Goal: Use online tool/utility: Utilize a website feature to perform a specific function

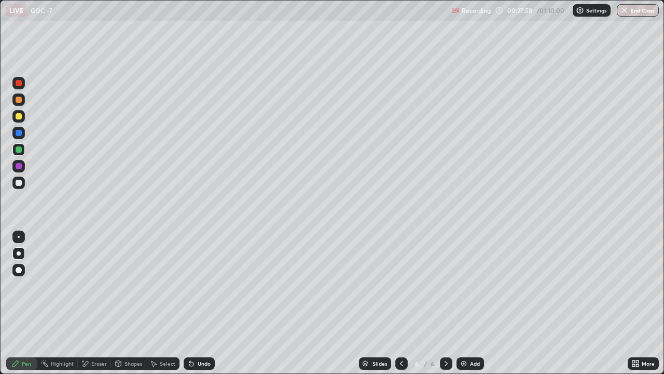
scroll to position [374, 664]
click at [395, 361] on div at bounding box center [401, 363] width 12 height 12
click at [446, 362] on icon at bounding box center [446, 363] width 3 height 5
click at [20, 118] on div at bounding box center [19, 116] width 6 height 6
click at [20, 117] on div at bounding box center [19, 116] width 6 height 6
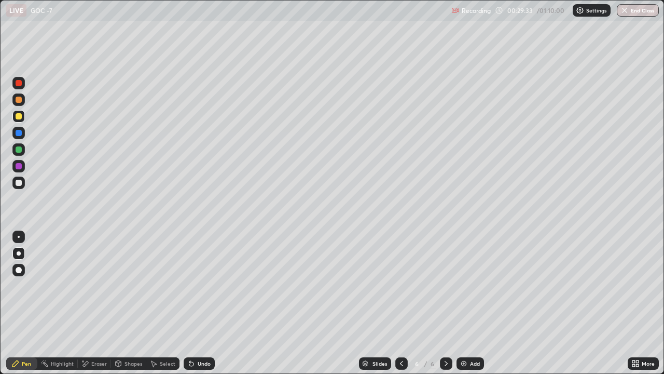
click at [22, 177] on div at bounding box center [18, 182] width 12 height 12
click at [22, 180] on div at bounding box center [18, 182] width 12 height 12
click at [22, 122] on div at bounding box center [18, 116] width 12 height 12
click at [20, 120] on div at bounding box center [18, 116] width 12 height 12
click at [22, 121] on div at bounding box center [18, 116] width 12 height 12
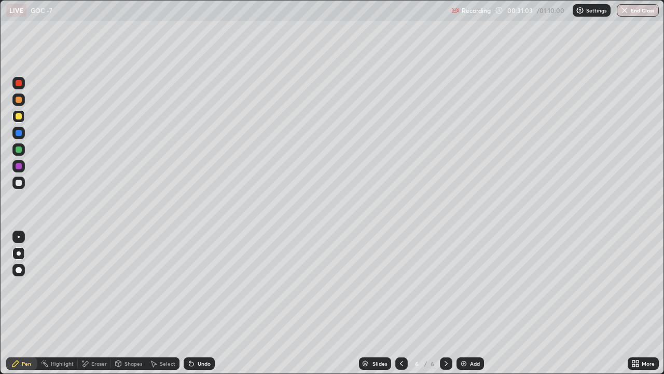
click at [91, 362] on div "Eraser" at bounding box center [99, 363] width 16 height 5
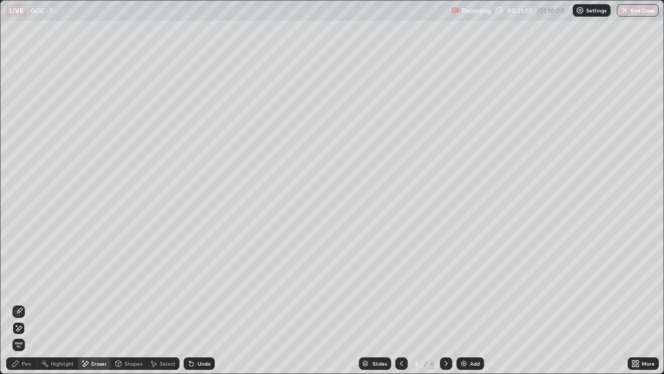
click at [25, 363] on div "Pen" at bounding box center [26, 363] width 9 height 5
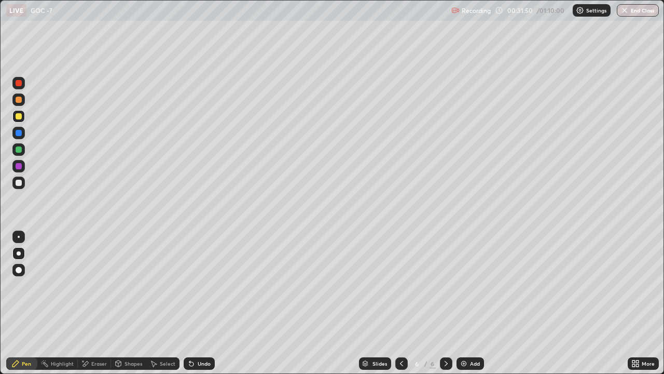
click at [461, 364] on img at bounding box center [464, 363] width 8 height 8
click at [19, 183] on div at bounding box center [19, 183] width 6 height 6
click at [20, 187] on div at bounding box center [18, 182] width 12 height 12
click at [96, 361] on div "Eraser" at bounding box center [99, 363] width 16 height 5
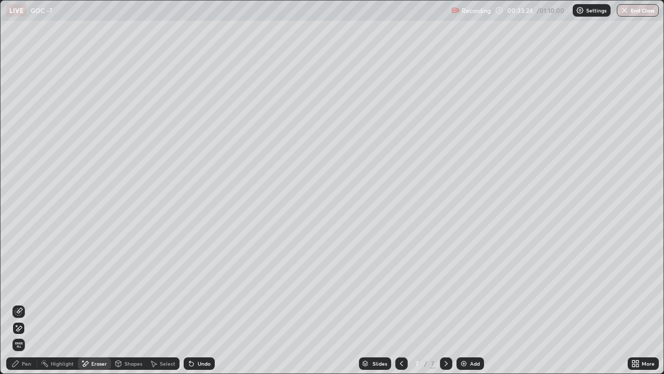
click at [23, 363] on div "Pen" at bounding box center [26, 363] width 9 height 5
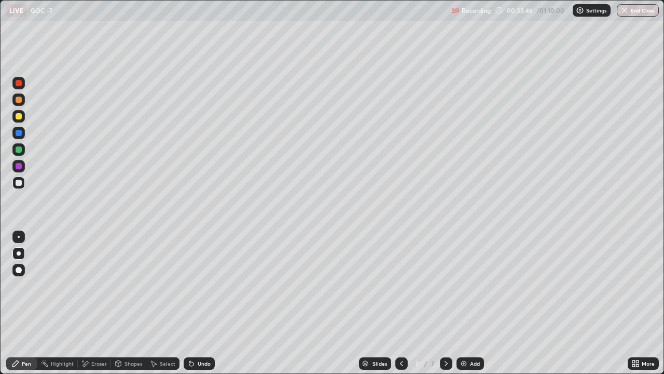
click at [20, 164] on div at bounding box center [19, 166] width 6 height 6
click at [20, 114] on div at bounding box center [19, 116] width 6 height 6
click at [21, 114] on div at bounding box center [18, 116] width 12 height 12
click at [19, 98] on div at bounding box center [19, 100] width 6 height 6
click at [20, 98] on div at bounding box center [19, 100] width 6 height 6
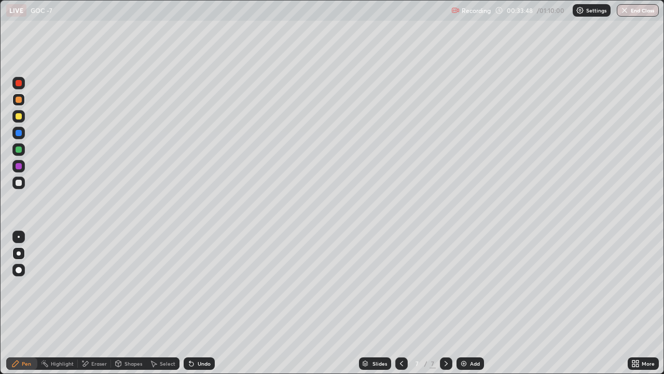
click at [20, 99] on div at bounding box center [19, 100] width 6 height 6
click at [19, 237] on div at bounding box center [19, 237] width 2 height 2
click at [19, 177] on div at bounding box center [18, 182] width 12 height 12
click at [21, 177] on div at bounding box center [18, 182] width 12 height 12
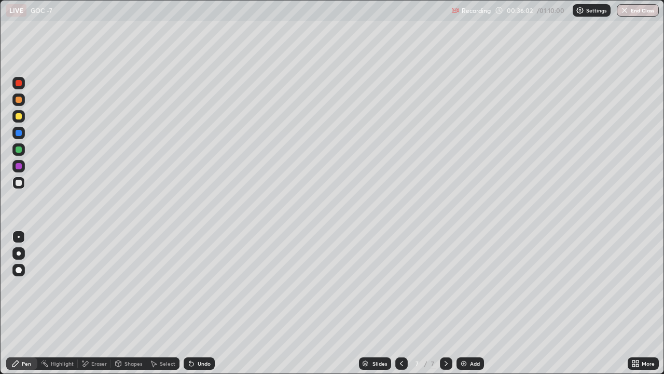
click at [103, 360] on div "Eraser" at bounding box center [94, 363] width 33 height 12
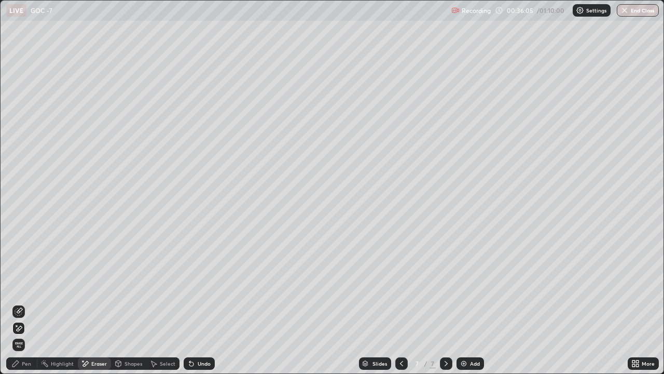
click at [21, 366] on div "Pen" at bounding box center [21, 363] width 31 height 12
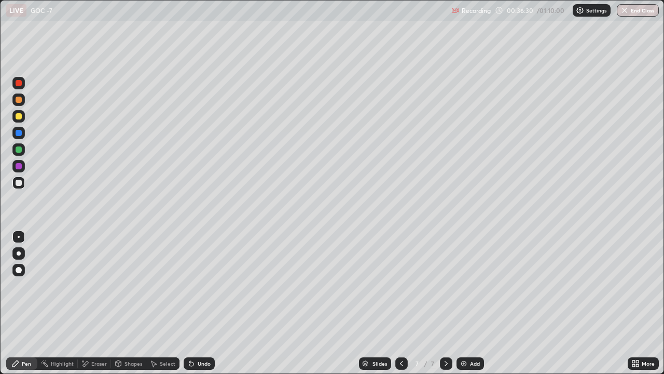
click at [17, 254] on div at bounding box center [19, 253] width 4 height 4
click at [463, 361] on img at bounding box center [464, 363] width 8 height 8
click at [19, 117] on div at bounding box center [19, 116] width 6 height 6
click at [21, 117] on div at bounding box center [19, 116] width 6 height 6
click at [19, 116] on div at bounding box center [19, 116] width 6 height 6
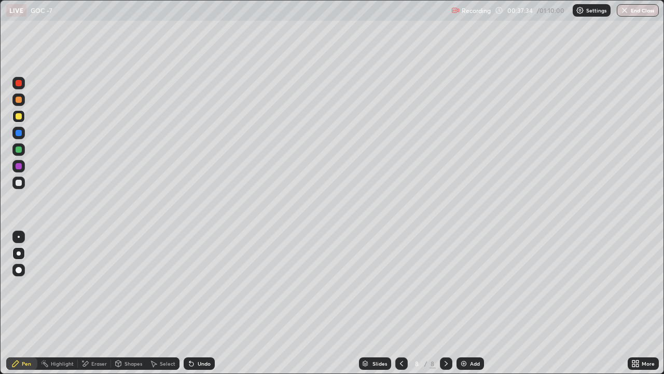
click at [21, 150] on div at bounding box center [19, 149] width 6 height 6
click at [23, 186] on div at bounding box center [18, 182] width 12 height 12
click at [92, 365] on div "Eraser" at bounding box center [99, 363] width 16 height 5
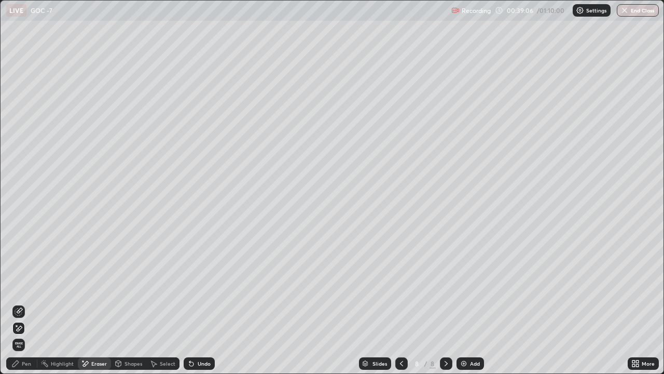
click at [32, 357] on div "Pen" at bounding box center [21, 363] width 31 height 12
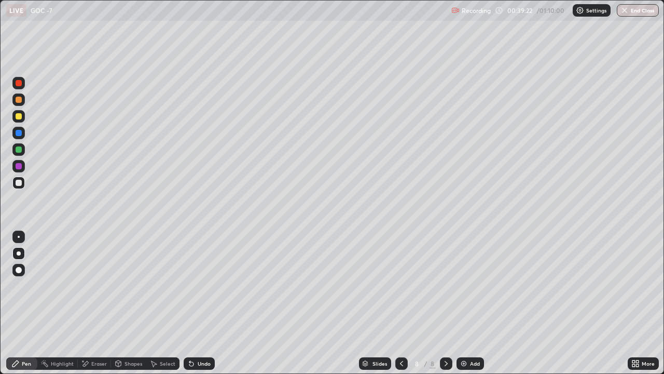
click at [23, 152] on div at bounding box center [18, 149] width 12 height 12
click at [23, 150] on div at bounding box center [18, 149] width 12 height 12
click at [22, 149] on div at bounding box center [18, 149] width 12 height 12
click at [17, 119] on div at bounding box center [19, 116] width 6 height 6
click at [20, 117] on div at bounding box center [19, 116] width 6 height 6
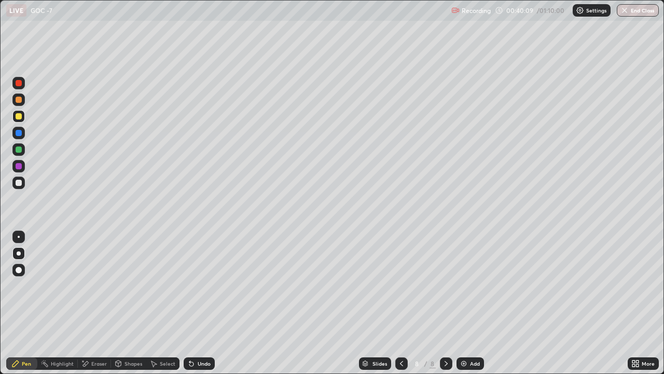
click at [19, 236] on div at bounding box center [19, 237] width 2 height 2
click at [19, 237] on div at bounding box center [19, 237] width 2 height 2
click at [20, 253] on div at bounding box center [19, 253] width 4 height 4
click at [19, 237] on div at bounding box center [19, 237] width 2 height 2
click at [20, 186] on div at bounding box center [18, 182] width 12 height 12
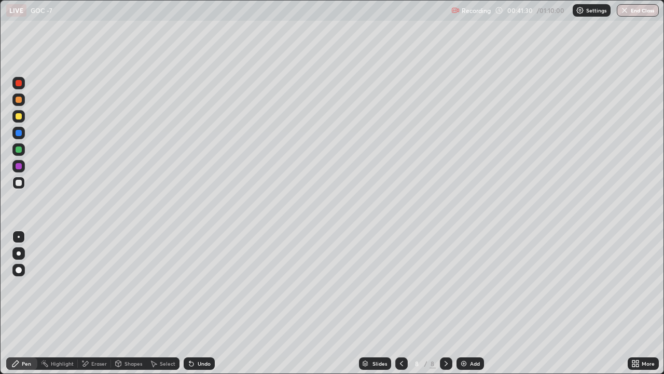
click at [19, 183] on div at bounding box center [19, 183] width 6 height 6
click at [19, 184] on div at bounding box center [19, 183] width 6 height 6
click at [19, 117] on div at bounding box center [19, 116] width 6 height 6
click at [18, 254] on div at bounding box center [19, 253] width 4 height 4
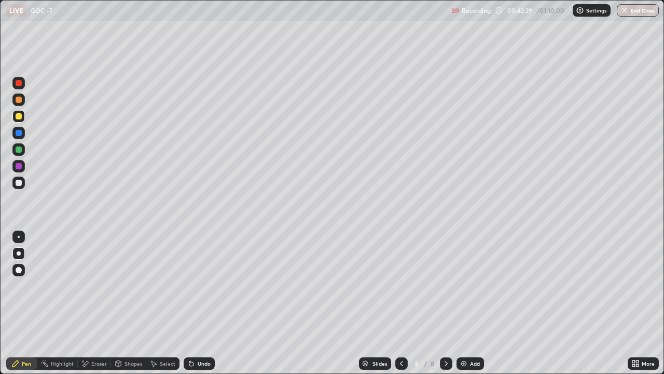
click at [17, 254] on div at bounding box center [19, 253] width 4 height 4
click at [460, 363] on img at bounding box center [464, 363] width 8 height 8
click at [21, 183] on div at bounding box center [19, 183] width 6 height 6
click at [21, 182] on div at bounding box center [19, 183] width 6 height 6
click at [23, 183] on div at bounding box center [18, 182] width 12 height 12
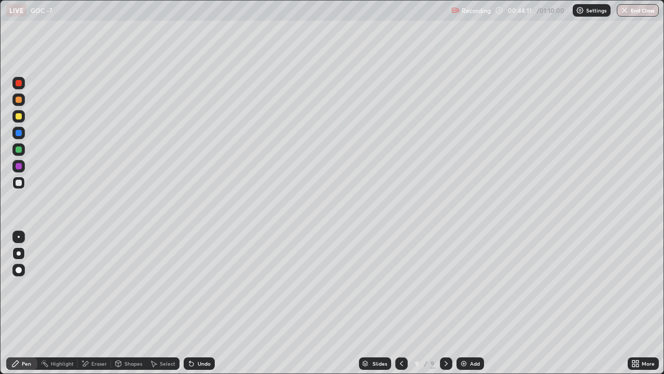
click at [20, 270] on div at bounding box center [19, 270] width 6 height 6
click at [21, 148] on div at bounding box center [19, 149] width 6 height 6
click at [21, 147] on div at bounding box center [19, 149] width 6 height 6
click at [19, 253] on div at bounding box center [19, 253] width 4 height 4
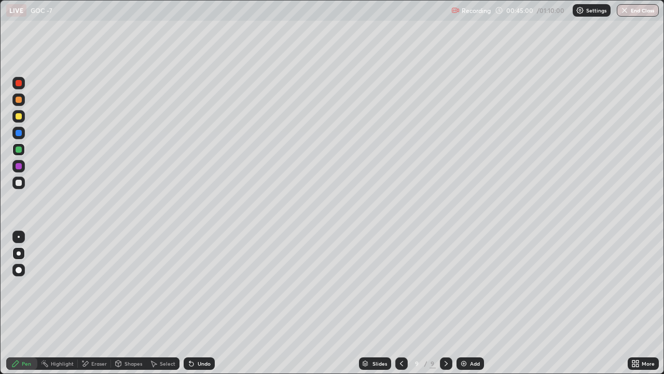
click at [21, 187] on div at bounding box center [18, 182] width 12 height 12
click at [19, 183] on div at bounding box center [19, 183] width 6 height 6
click at [96, 363] on div "Eraser" at bounding box center [99, 363] width 16 height 5
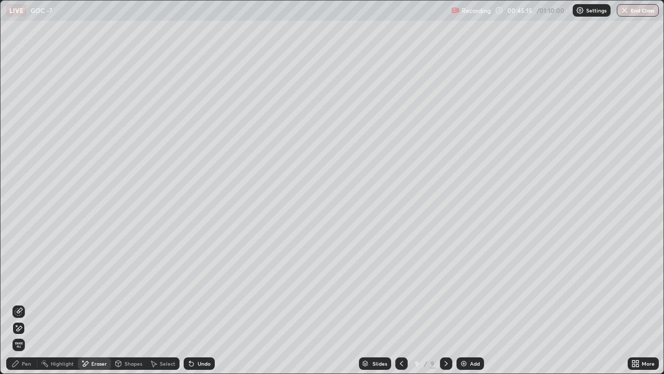
click at [20, 365] on div "Pen" at bounding box center [21, 363] width 31 height 12
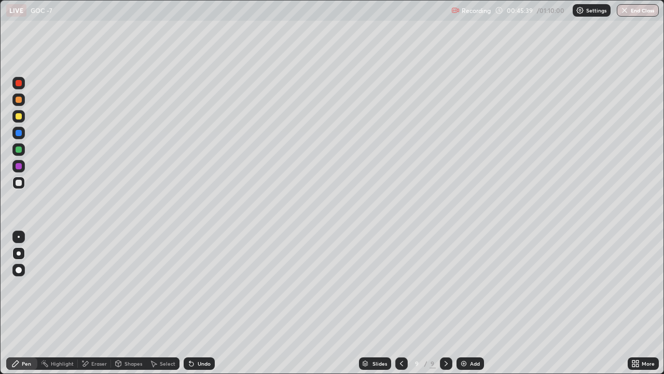
click at [17, 120] on div at bounding box center [18, 116] width 12 height 12
click at [19, 117] on div at bounding box center [19, 116] width 6 height 6
click at [20, 182] on div at bounding box center [19, 183] width 6 height 6
click at [445, 364] on icon at bounding box center [446, 363] width 8 height 8
click at [462, 363] on img at bounding box center [464, 363] width 8 height 8
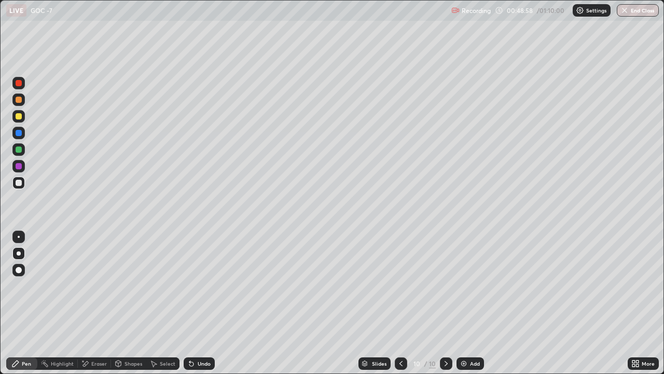
click at [19, 120] on div at bounding box center [18, 116] width 12 height 12
click at [21, 118] on div at bounding box center [19, 116] width 6 height 6
click at [20, 116] on div at bounding box center [19, 116] width 6 height 6
click at [20, 183] on div at bounding box center [19, 183] width 6 height 6
click at [462, 360] on img at bounding box center [464, 363] width 8 height 8
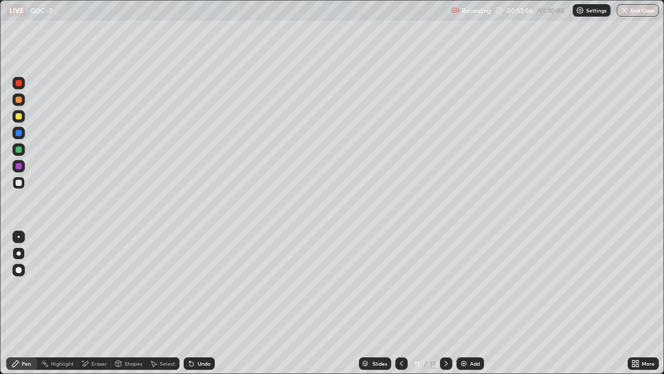
click at [98, 361] on div "Eraser" at bounding box center [99, 363] width 16 height 5
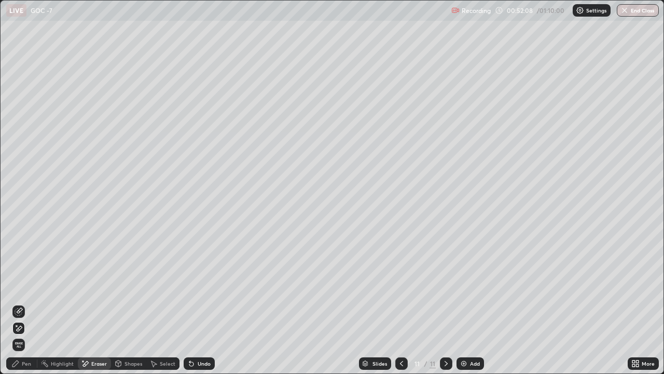
click at [26, 365] on div "Pen" at bounding box center [26, 363] width 9 height 5
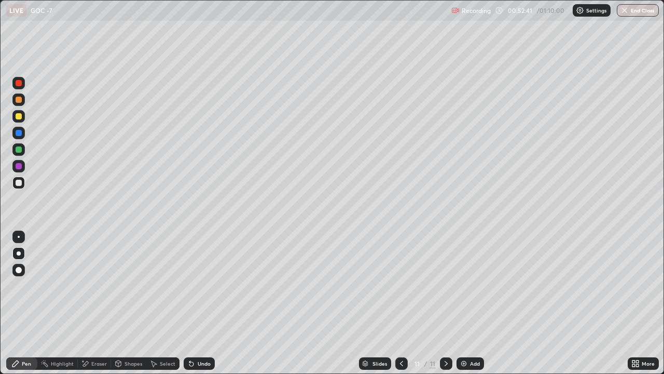
click at [21, 151] on div at bounding box center [19, 149] width 6 height 6
click at [401, 363] on icon at bounding box center [401, 363] width 8 height 8
click at [19, 183] on div at bounding box center [19, 183] width 6 height 6
click at [21, 185] on div at bounding box center [19, 183] width 6 height 6
click at [445, 363] on icon at bounding box center [446, 363] width 8 height 8
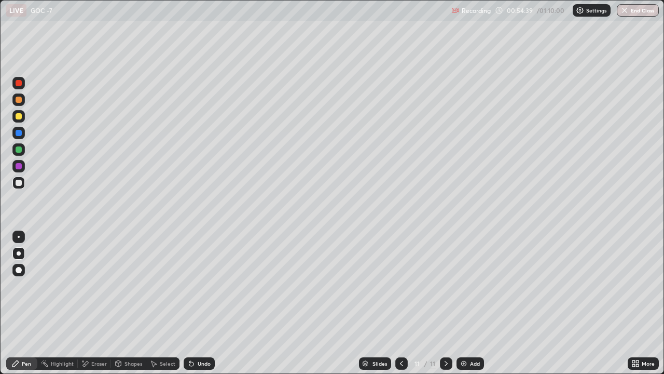
click at [400, 363] on icon at bounding box center [401, 363] width 8 height 8
click at [445, 365] on icon at bounding box center [446, 363] width 3 height 5
click at [20, 120] on div at bounding box center [18, 116] width 12 height 12
click at [19, 117] on div at bounding box center [19, 116] width 6 height 6
click at [20, 185] on div at bounding box center [19, 183] width 6 height 6
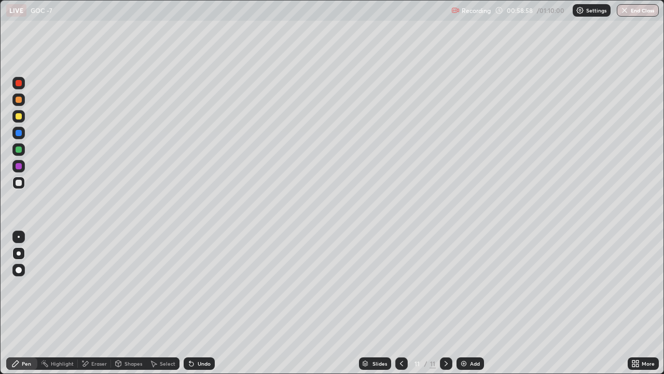
click at [464, 361] on img at bounding box center [464, 363] width 8 height 8
click at [91, 363] on div "Eraser" at bounding box center [99, 363] width 16 height 5
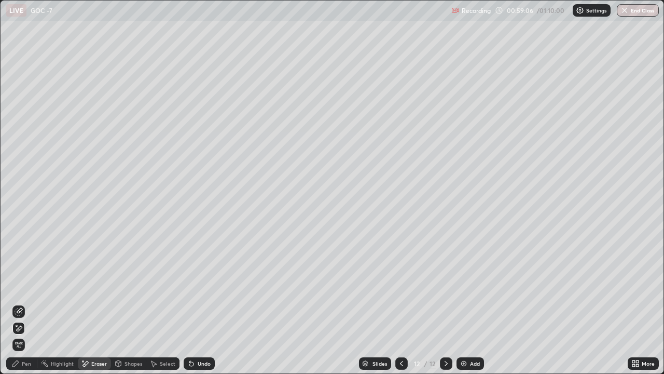
click at [23, 366] on div "Pen" at bounding box center [21, 363] width 31 height 12
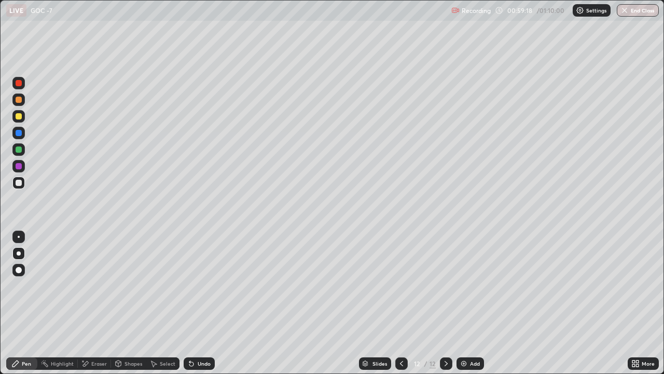
click at [400, 363] on icon at bounding box center [401, 363] width 3 height 5
click at [445, 365] on icon at bounding box center [446, 363] width 3 height 5
click at [18, 117] on div at bounding box center [19, 116] width 6 height 6
click at [19, 117] on div at bounding box center [19, 116] width 6 height 6
click at [18, 115] on div at bounding box center [19, 116] width 6 height 6
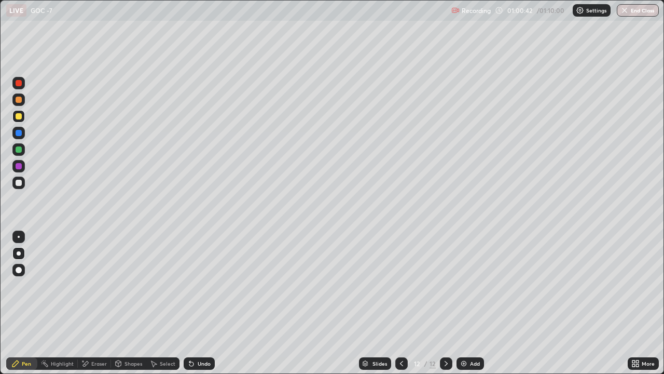
click at [21, 182] on div at bounding box center [19, 183] width 6 height 6
click at [20, 183] on div at bounding box center [19, 183] width 6 height 6
click at [21, 184] on div at bounding box center [19, 183] width 6 height 6
click at [23, 117] on div at bounding box center [18, 116] width 12 height 12
click at [19, 116] on div at bounding box center [19, 116] width 6 height 6
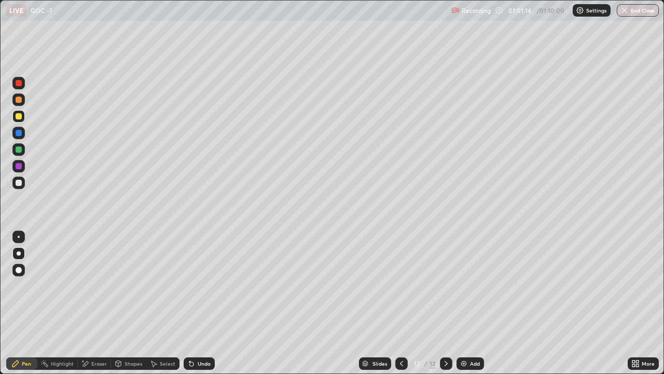
click at [20, 183] on div at bounding box center [19, 183] width 6 height 6
click at [21, 183] on div at bounding box center [19, 183] width 6 height 6
click at [627, 10] on img "button" at bounding box center [625, 10] width 8 height 8
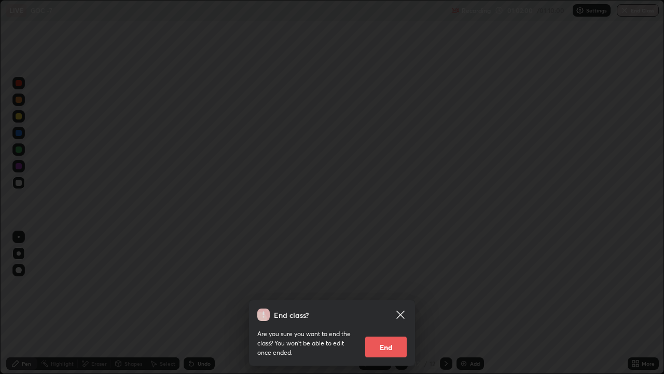
click at [389, 345] on button "End" at bounding box center [386, 346] width 42 height 21
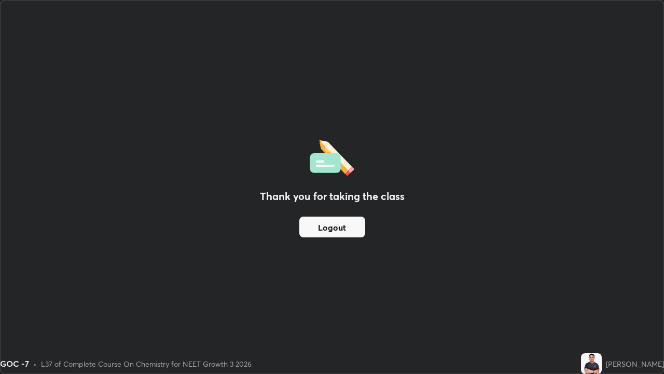
click at [331, 224] on button "Logout" at bounding box center [332, 226] width 66 height 21
click at [330, 228] on button "Logout" at bounding box center [332, 226] width 66 height 21
